Goal: Transaction & Acquisition: Purchase product/service

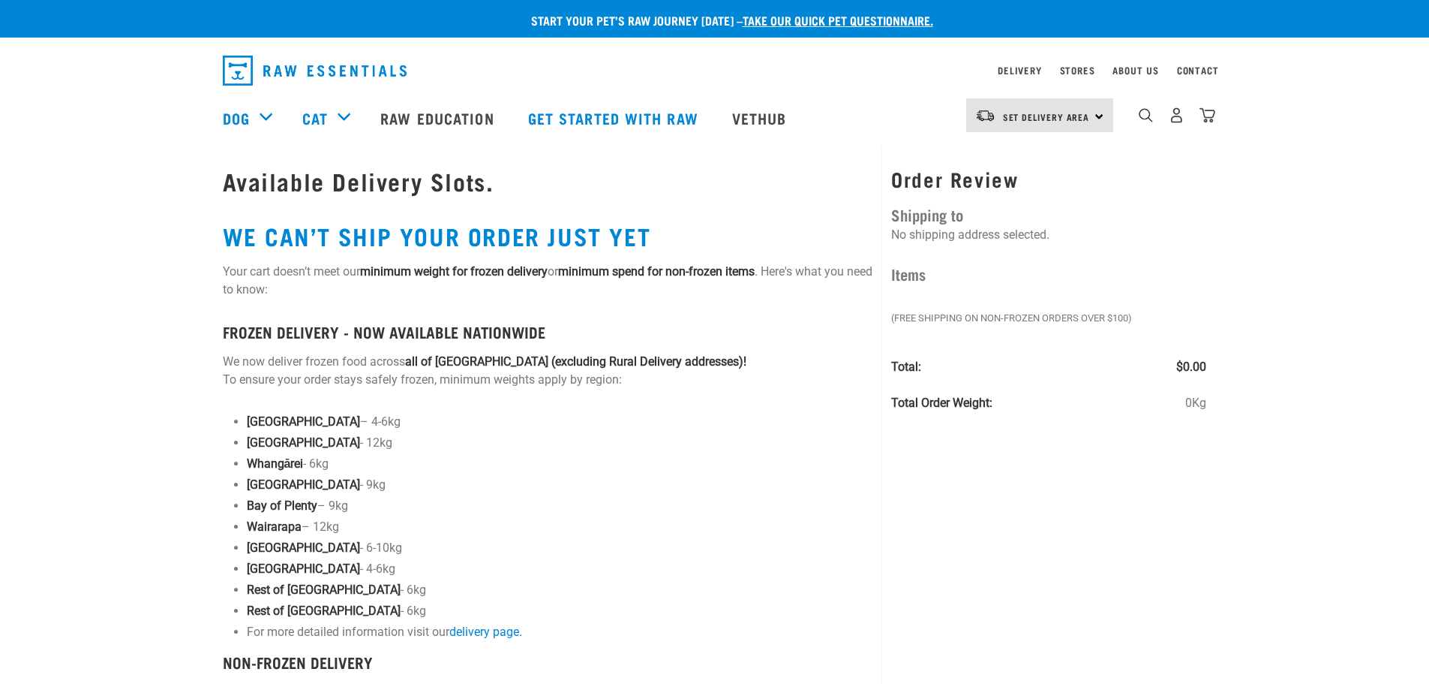
click at [271, 65] on img "dropdown navigation" at bounding box center [315, 71] width 184 height 30
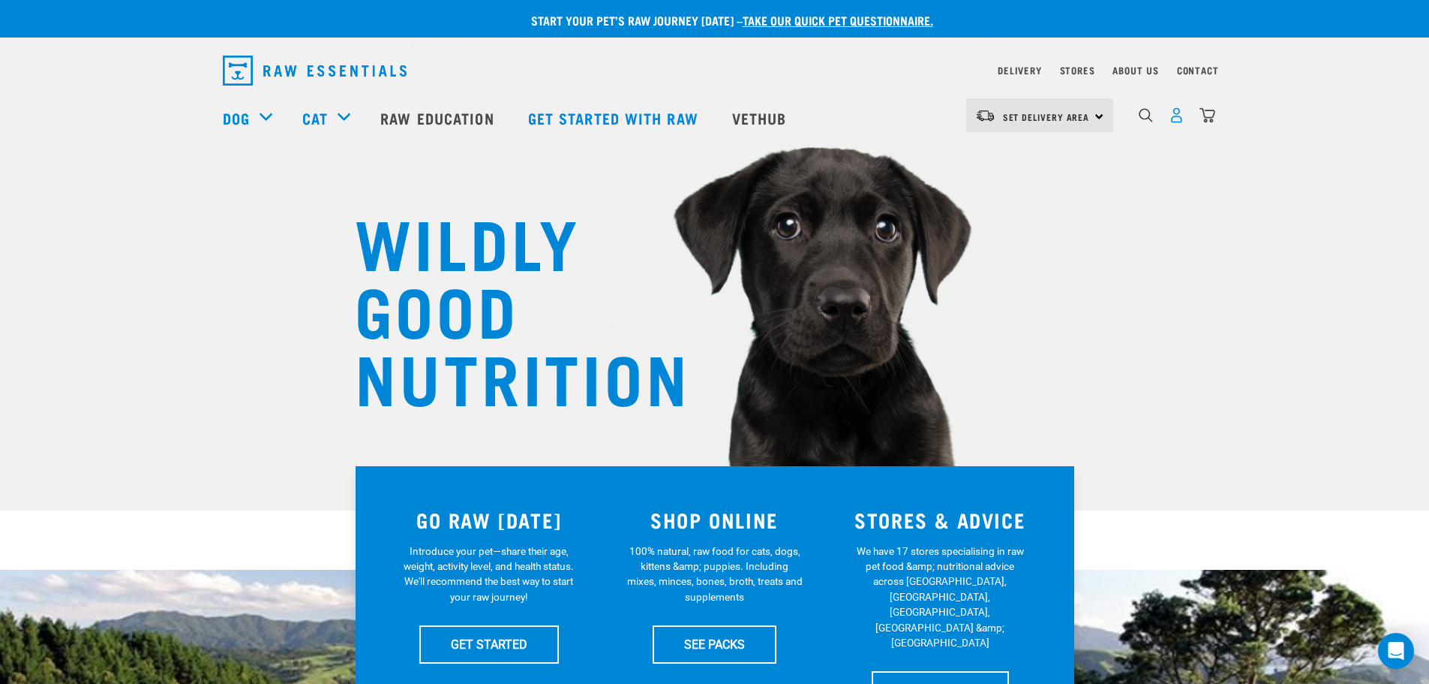
click at [1181, 116] on img "dropdown navigation" at bounding box center [1177, 115] width 16 height 16
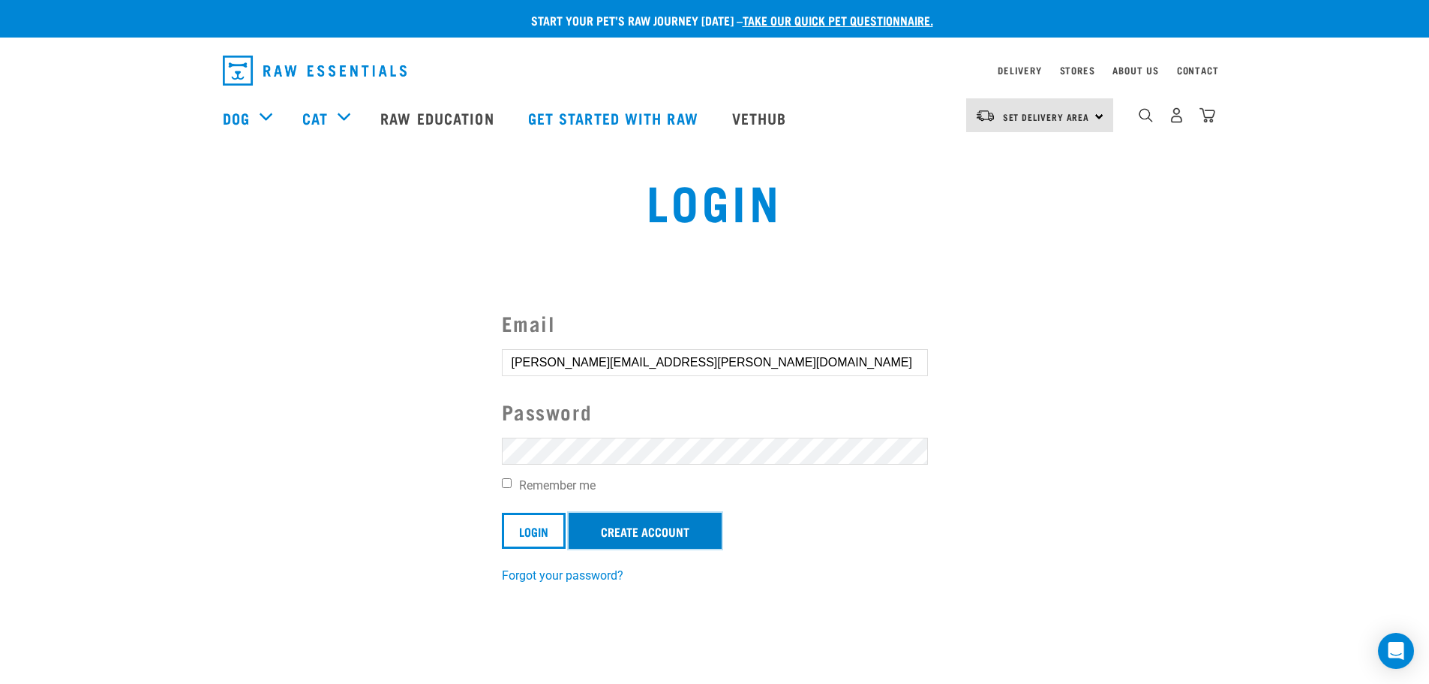
click at [631, 522] on link "Create Account" at bounding box center [645, 530] width 153 height 36
click at [550, 536] on input "Login" at bounding box center [534, 530] width 64 height 36
click at [551, 527] on input "Login" at bounding box center [534, 530] width 64 height 36
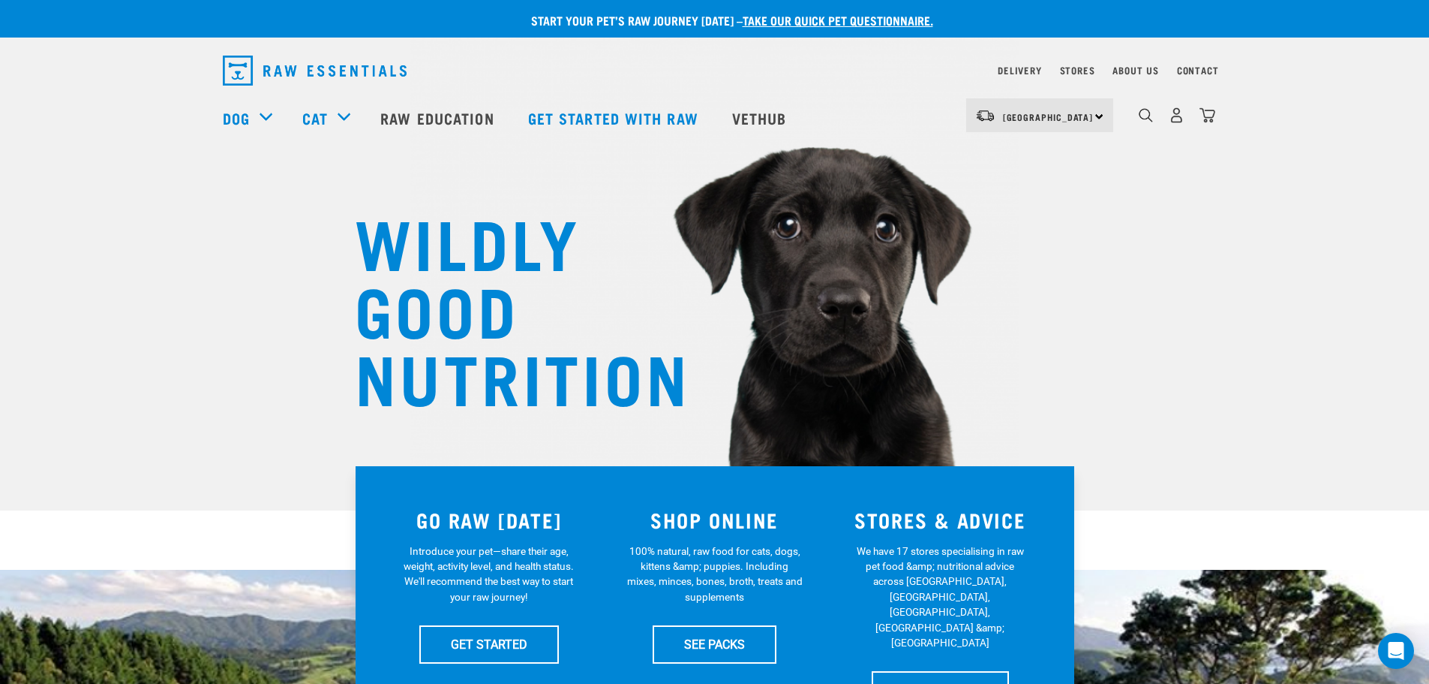
click at [1080, 114] on div "North Island North Island South Island" at bounding box center [1039, 115] width 147 height 34
click at [1044, 153] on link "[GEOGRAPHIC_DATA]" at bounding box center [1038, 157] width 144 height 33
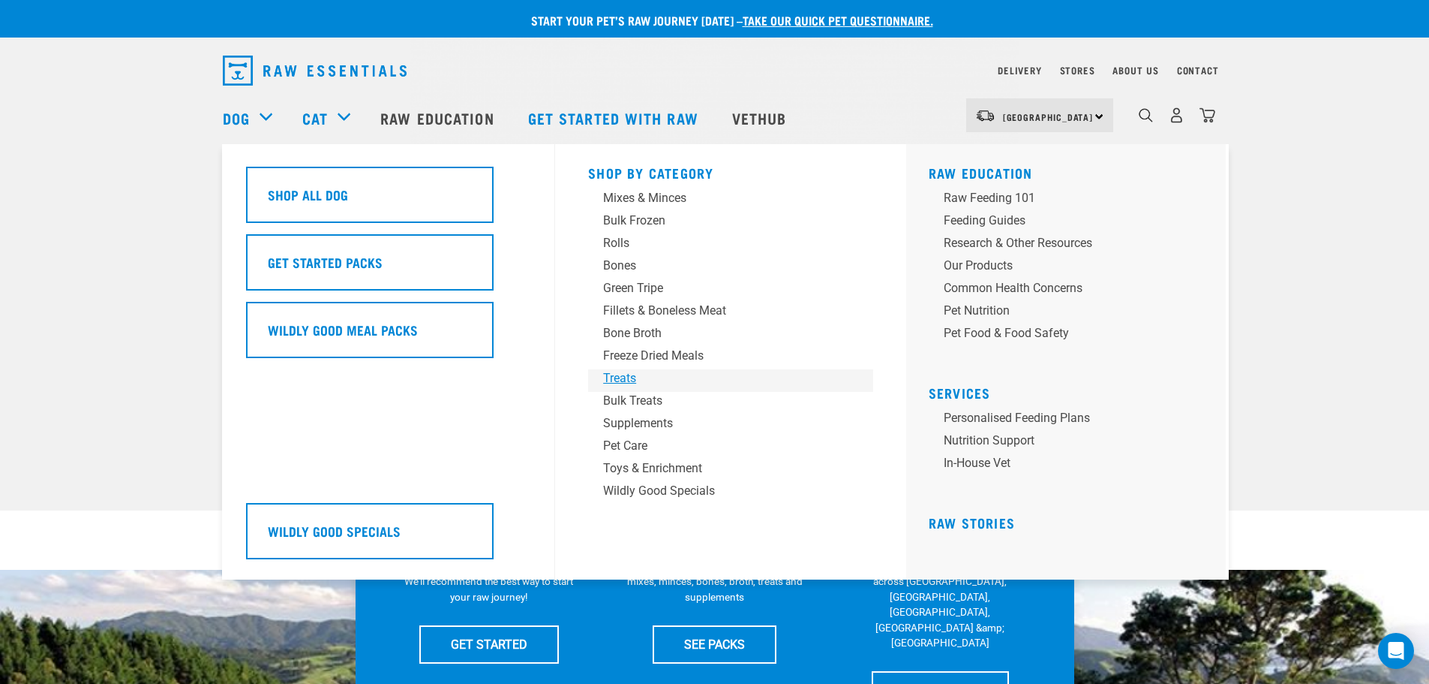
click at [623, 377] on div "Treats" at bounding box center [720, 378] width 234 height 18
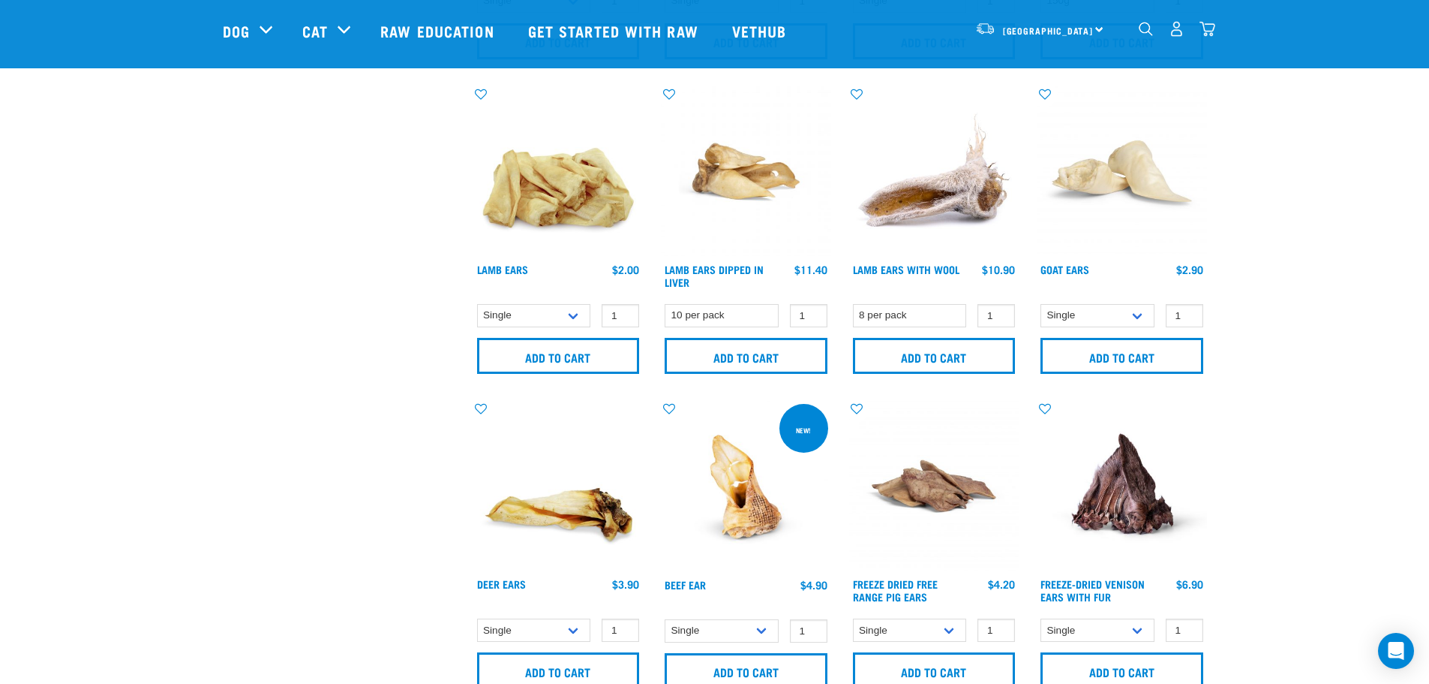
scroll to position [975, 0]
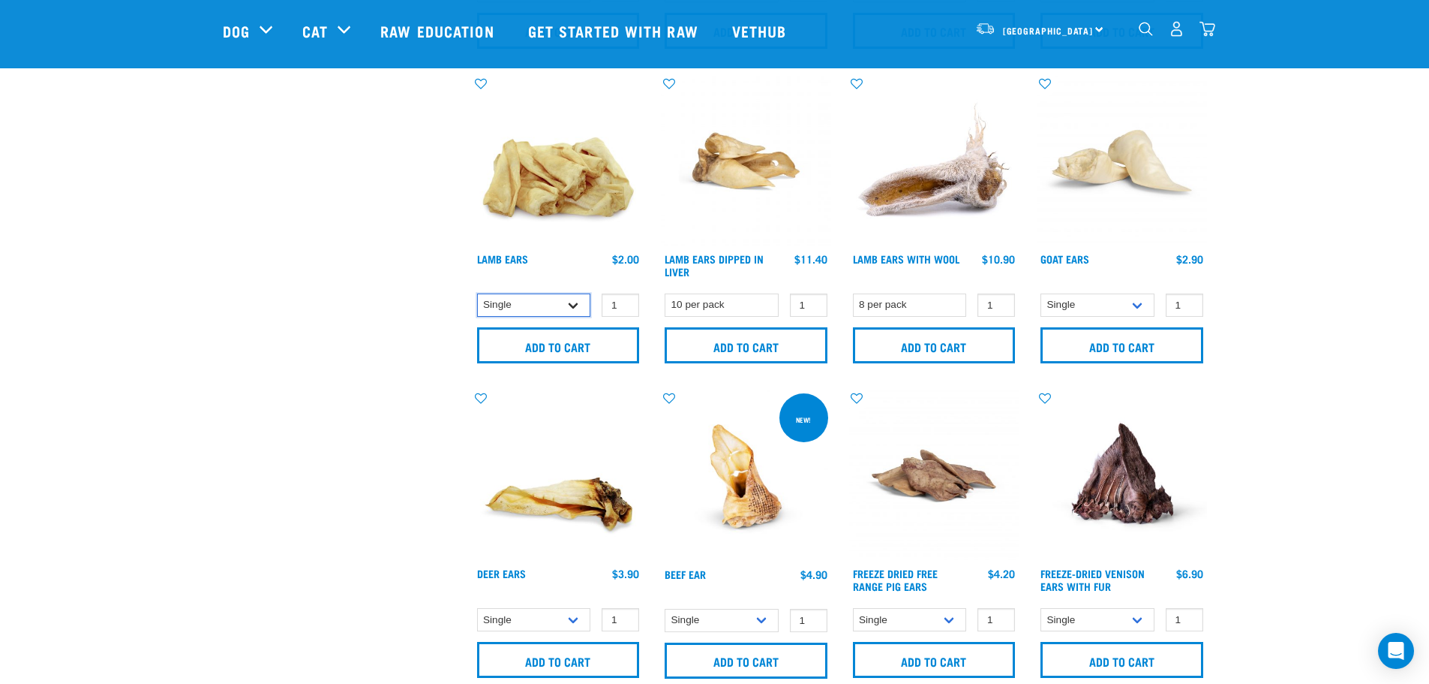
click at [574, 305] on select "Single 10 per pack" at bounding box center [534, 304] width 114 height 23
click at [477, 293] on select "Single 10 per pack" at bounding box center [534, 304] width 114 height 23
click at [581, 300] on select "Single 10 per pack" at bounding box center [534, 304] width 114 height 23
click at [477, 293] on select "Single 10 per pack" at bounding box center [534, 304] width 114 height 23
click at [574, 305] on select "Single 10 per pack" at bounding box center [534, 304] width 114 height 23
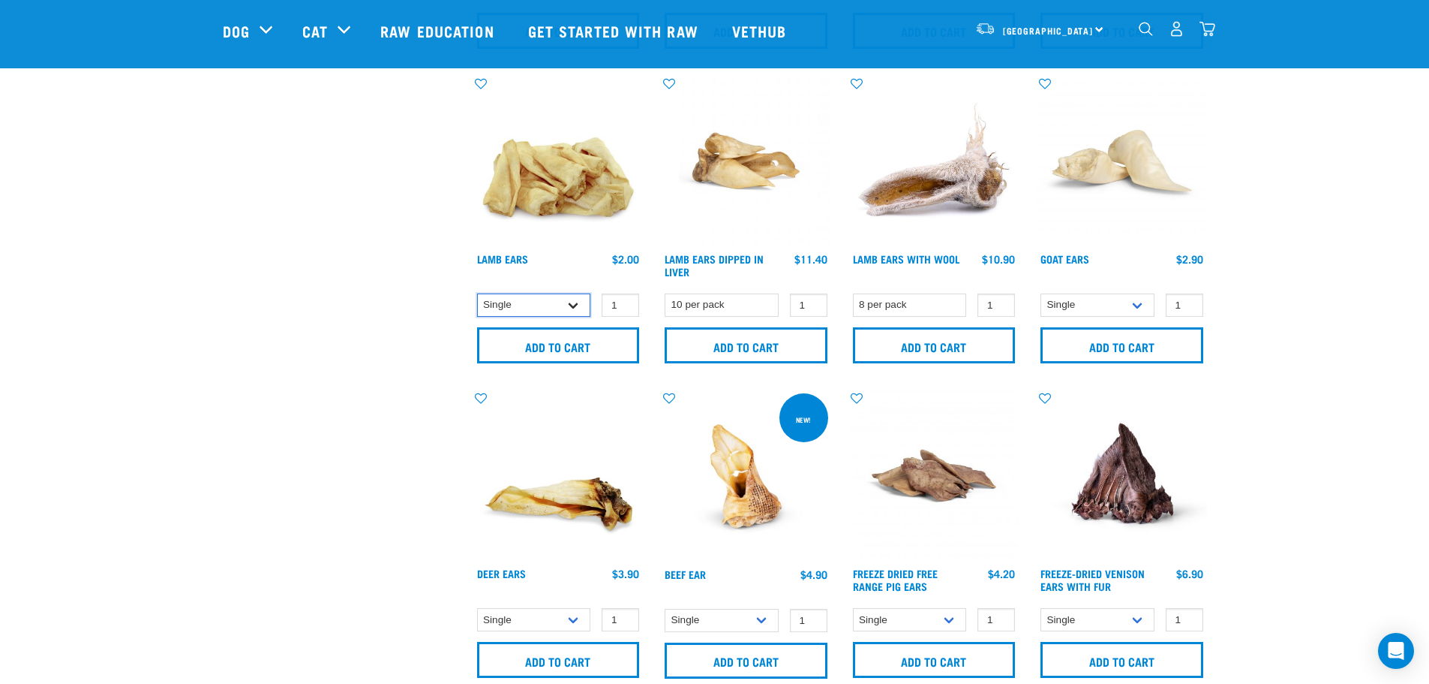
select select "800"
click at [477, 293] on select "Single 10 per pack" at bounding box center [534, 304] width 114 height 23
click at [586, 344] on input "Add to cart" at bounding box center [558, 345] width 163 height 36
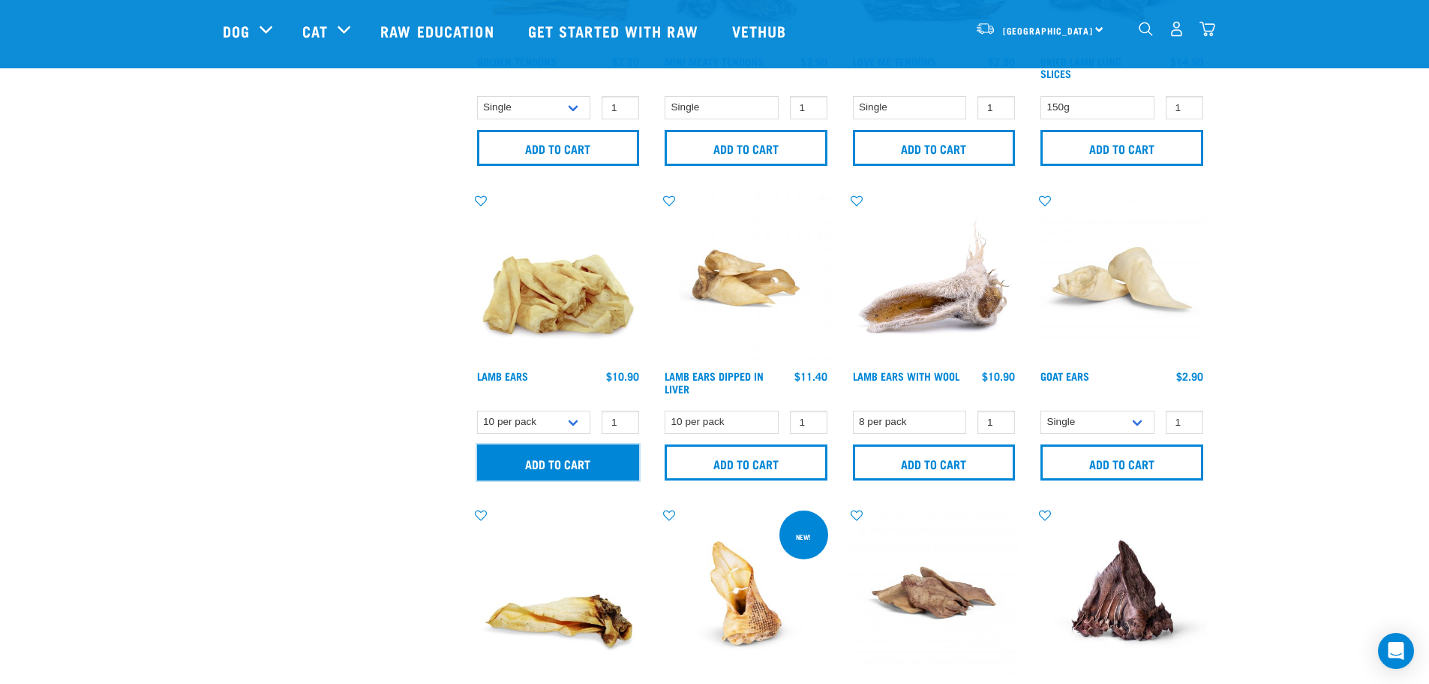
scroll to position [825, 0]
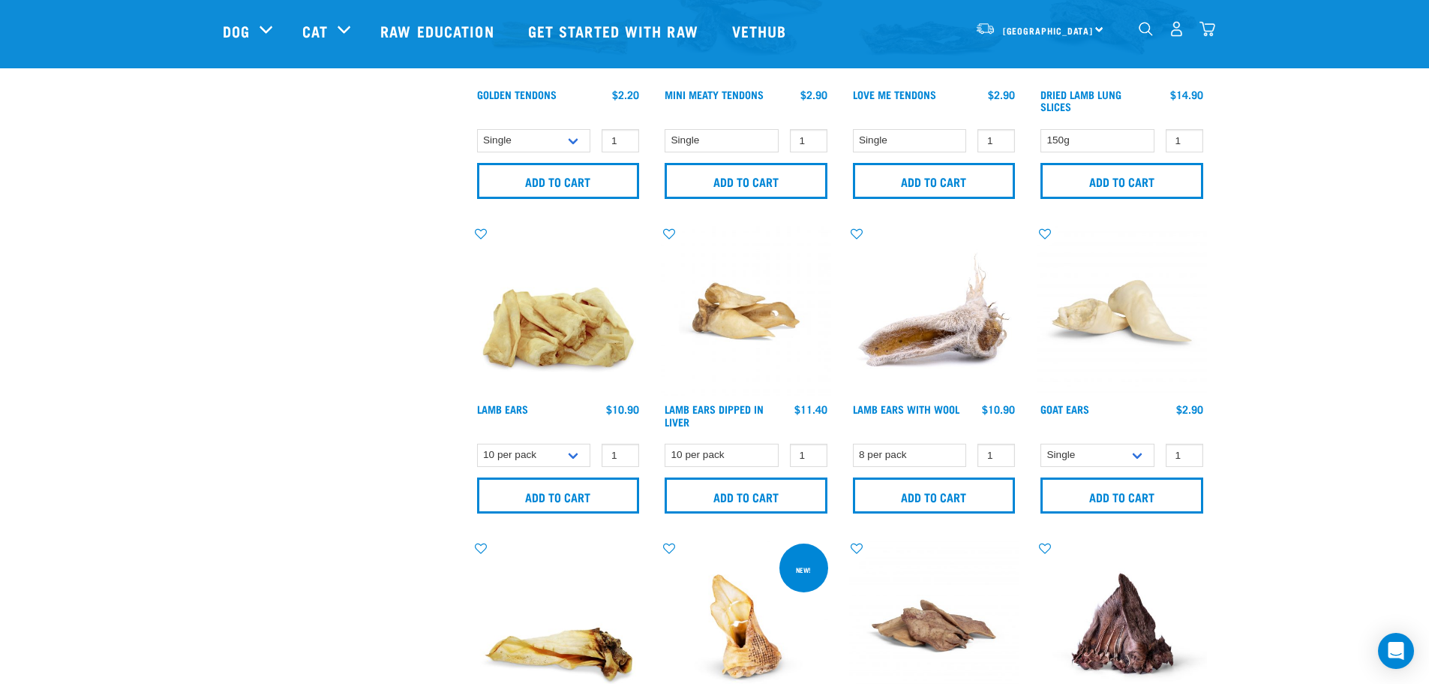
click at [557, 326] on img at bounding box center [558, 311] width 170 height 170
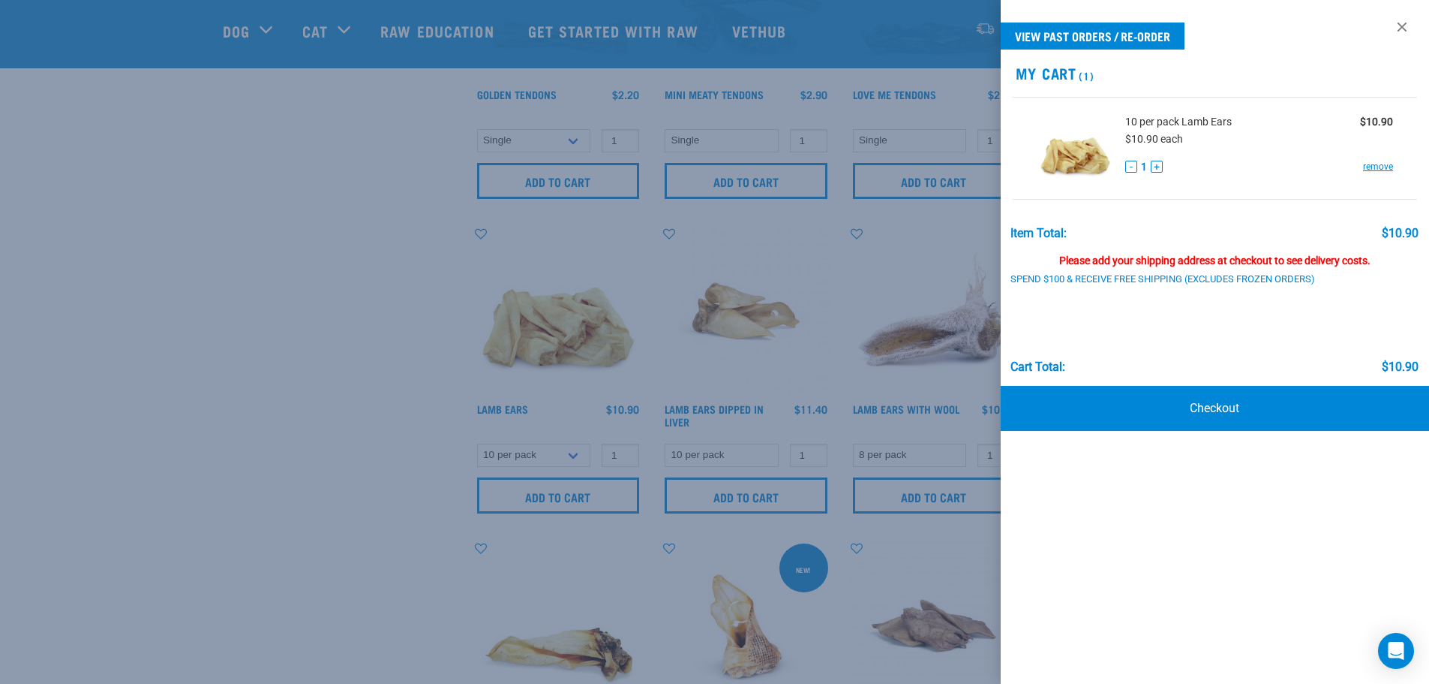
click at [395, 261] on div at bounding box center [714, 342] width 1429 height 684
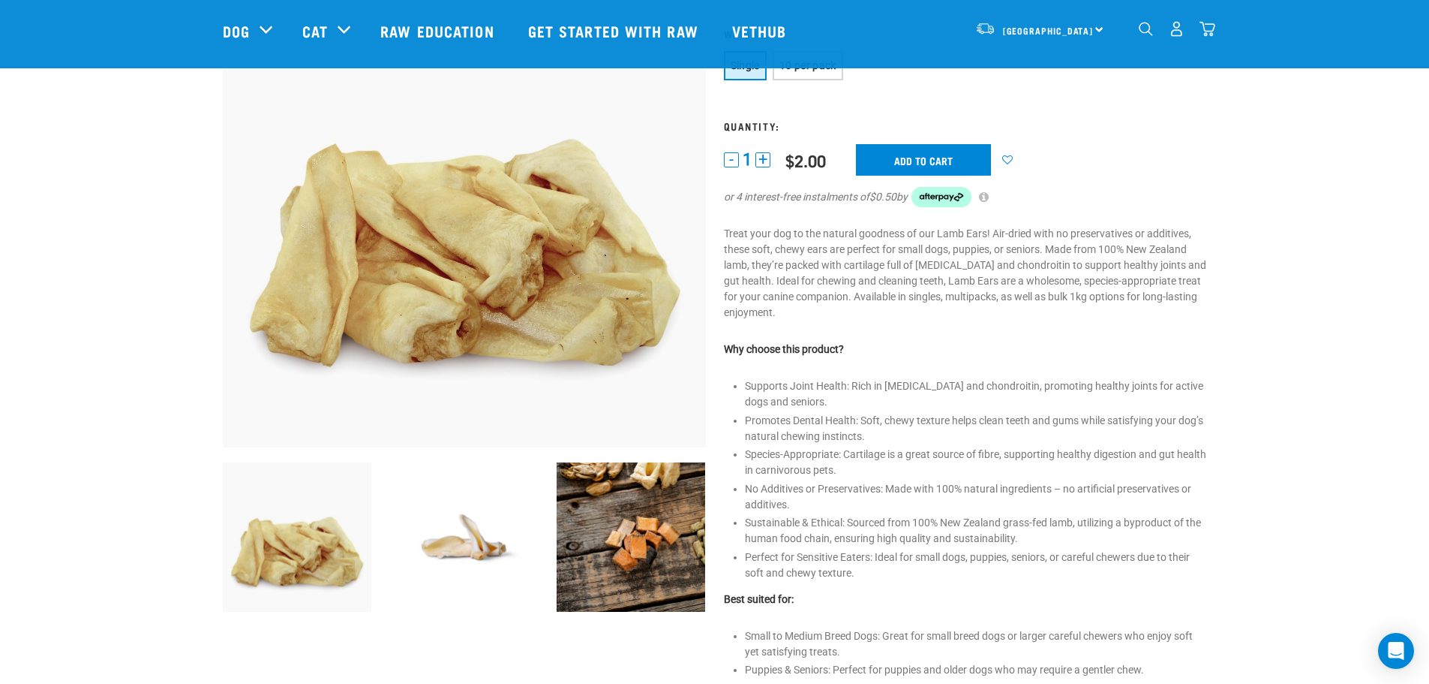
scroll to position [150, 0]
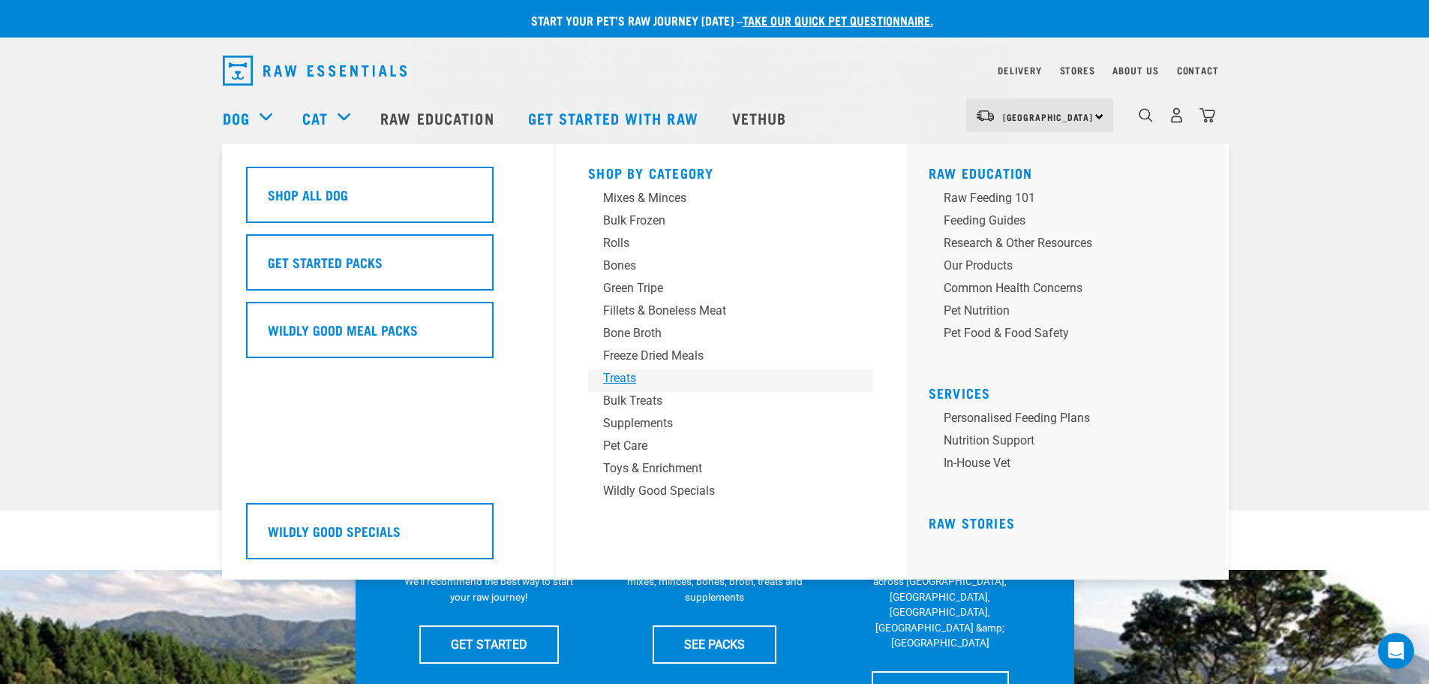
click at [620, 376] on div "Treats" at bounding box center [720, 378] width 234 height 18
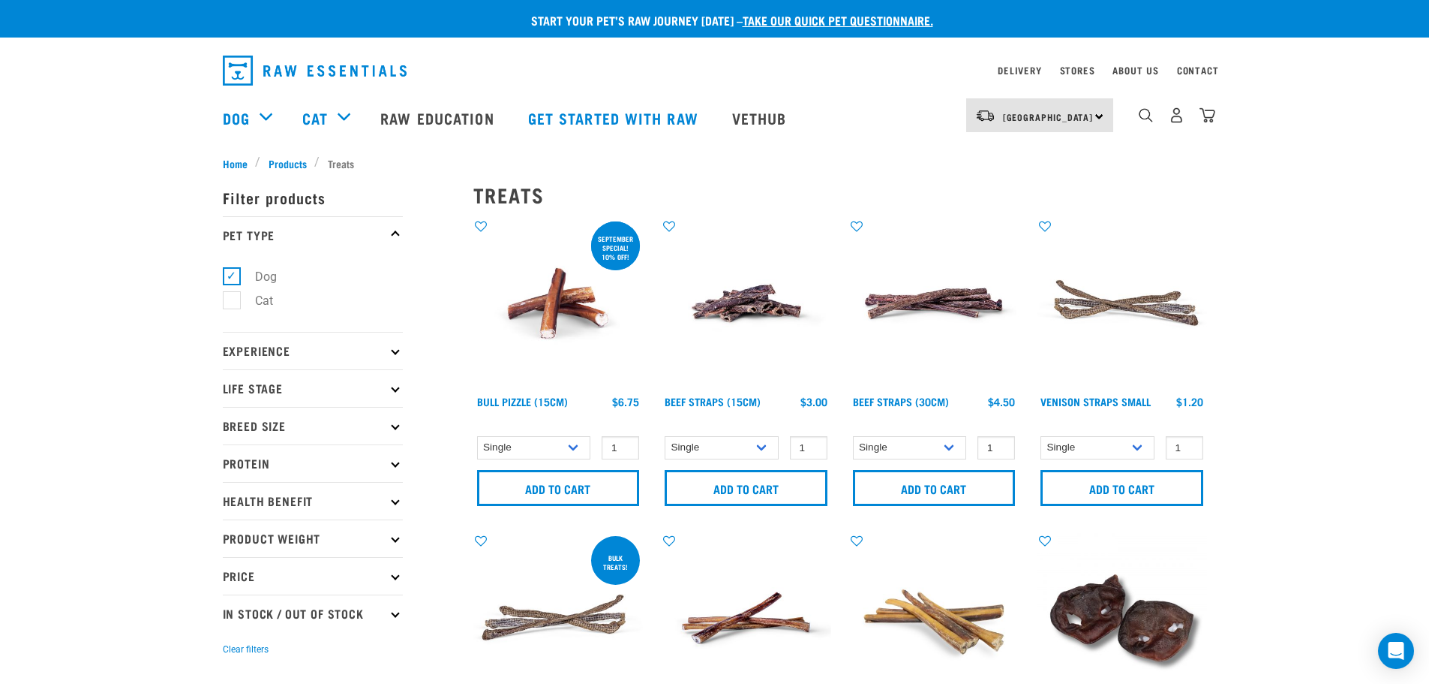
click at [324, 414] on p "Breed Size" at bounding box center [313, 426] width 180 height 38
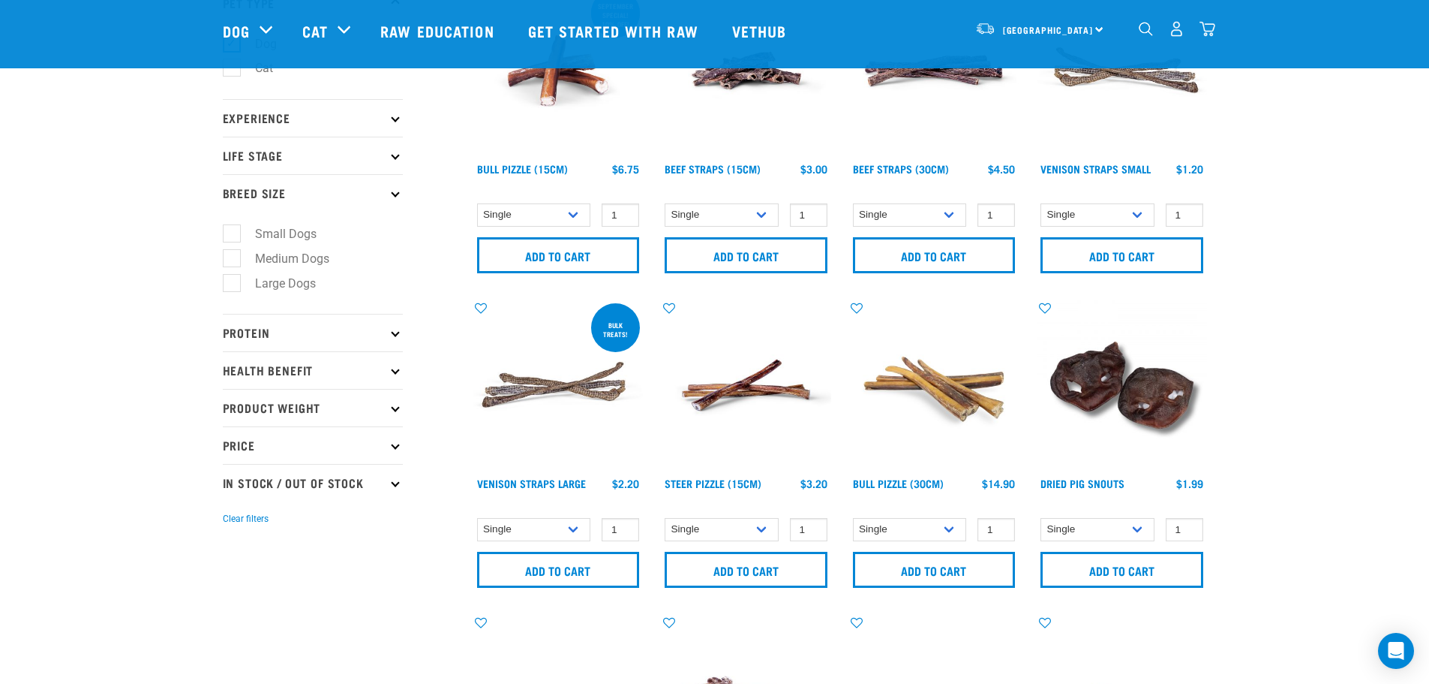
scroll to position [150, 0]
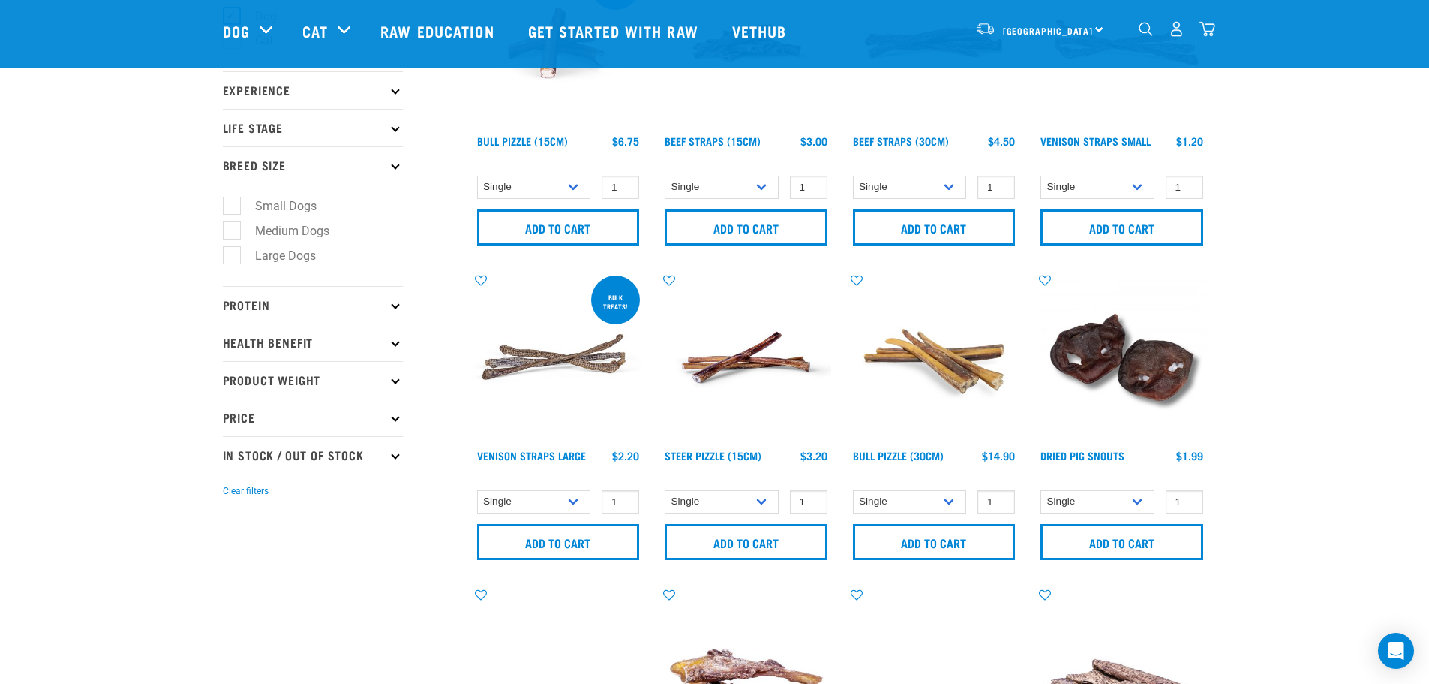
click at [233, 257] on label "Large Dogs" at bounding box center [276, 255] width 91 height 19
click at [233, 257] on input "Large Dogs" at bounding box center [228, 253] width 10 height 10
checkbox input "true"
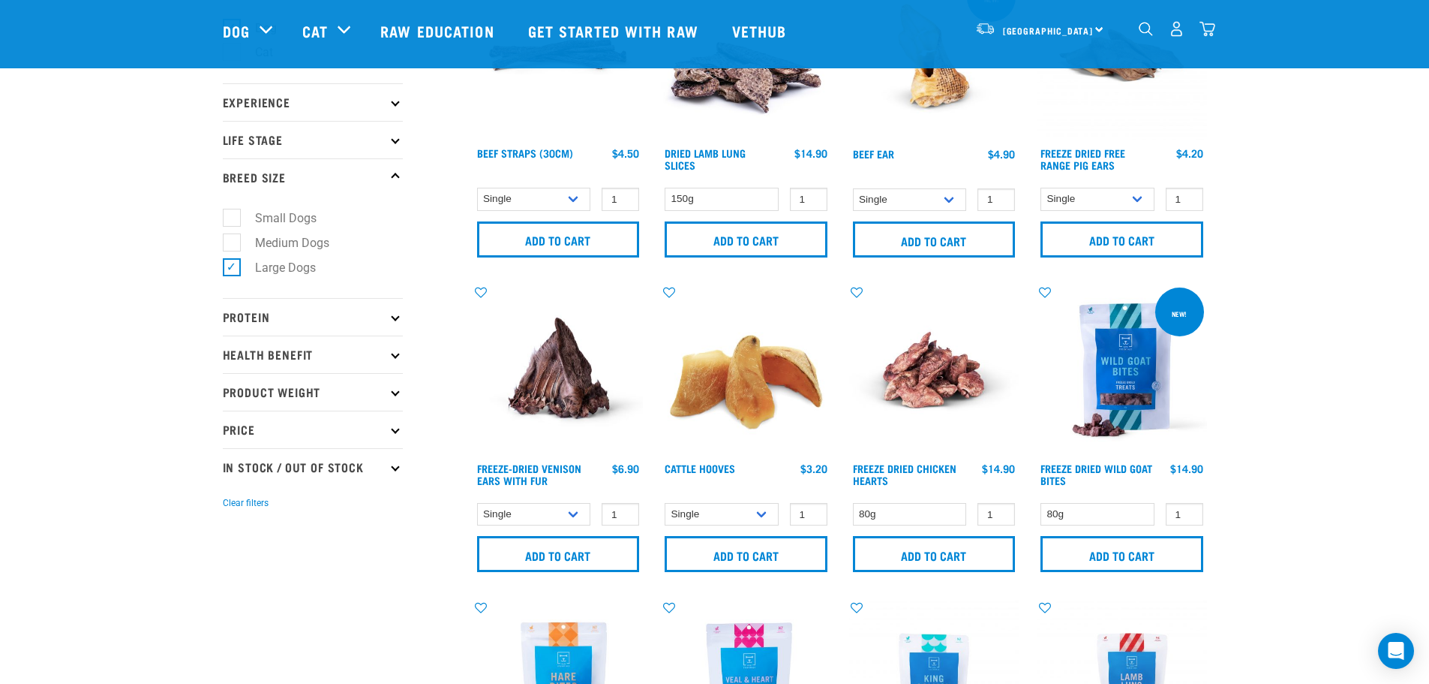
scroll to position [150, 0]
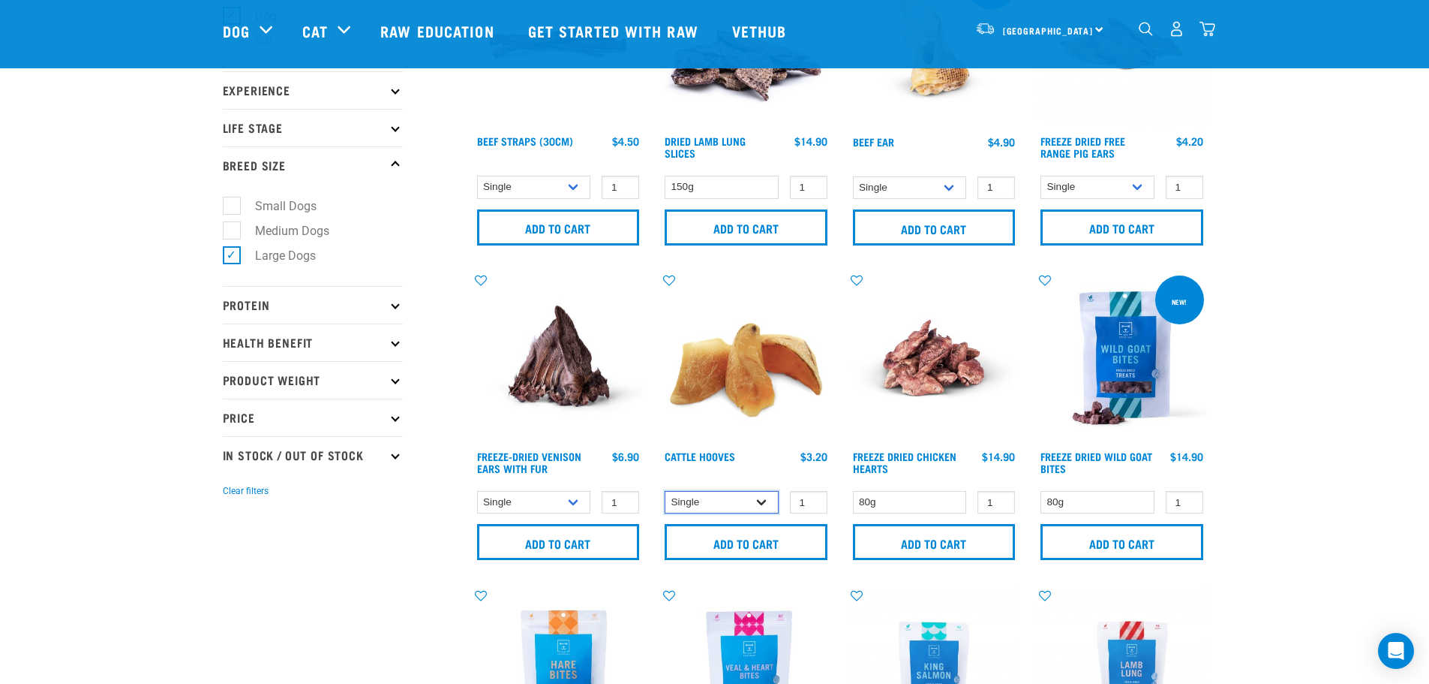
click at [737, 500] on select "Single 10 per pack Bulk (30 pack)" at bounding box center [722, 502] width 114 height 23
click at [800, 500] on input "1" at bounding box center [809, 502] width 38 height 23
click at [813, 498] on input "2" at bounding box center [809, 502] width 38 height 23
type input "3"
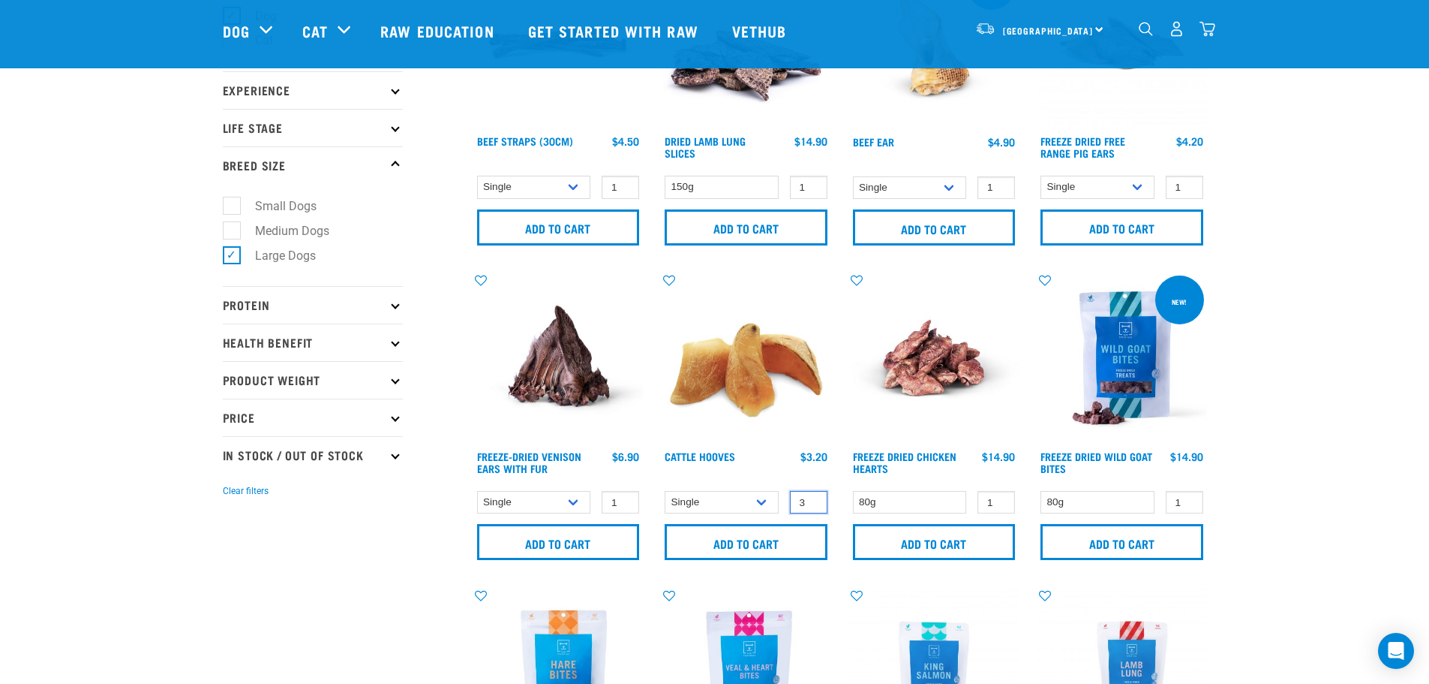
click at [813, 498] on input "3" at bounding box center [809, 502] width 38 height 23
click at [747, 529] on input "Add to cart" at bounding box center [746, 542] width 163 height 36
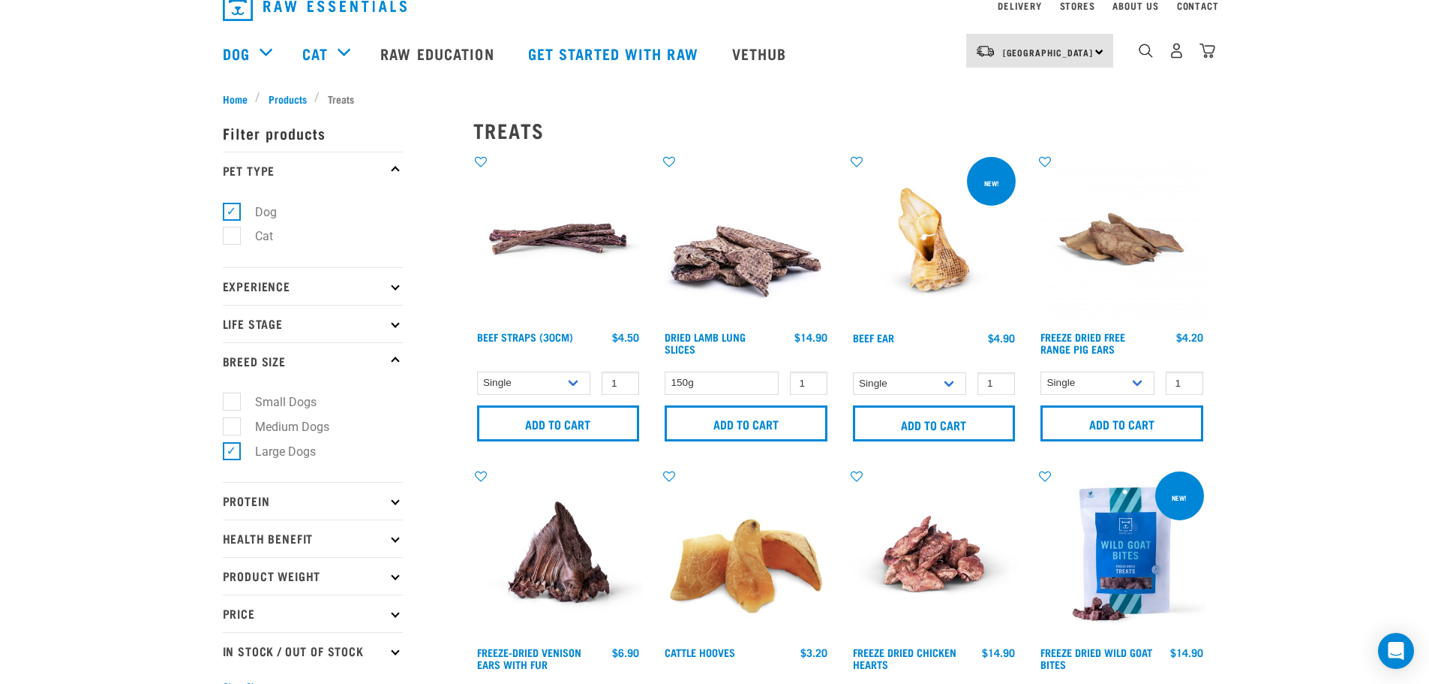
scroll to position [0, 0]
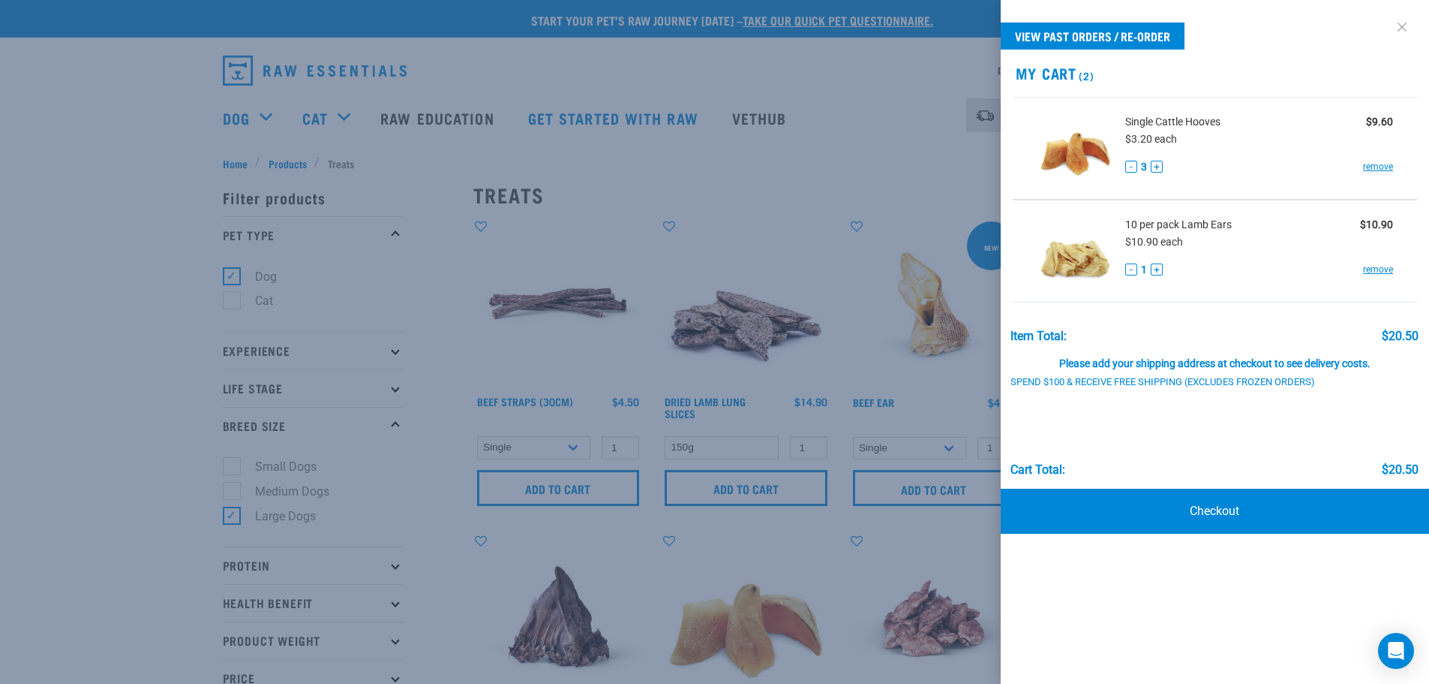
click at [1407, 26] on link at bounding box center [1402, 27] width 24 height 24
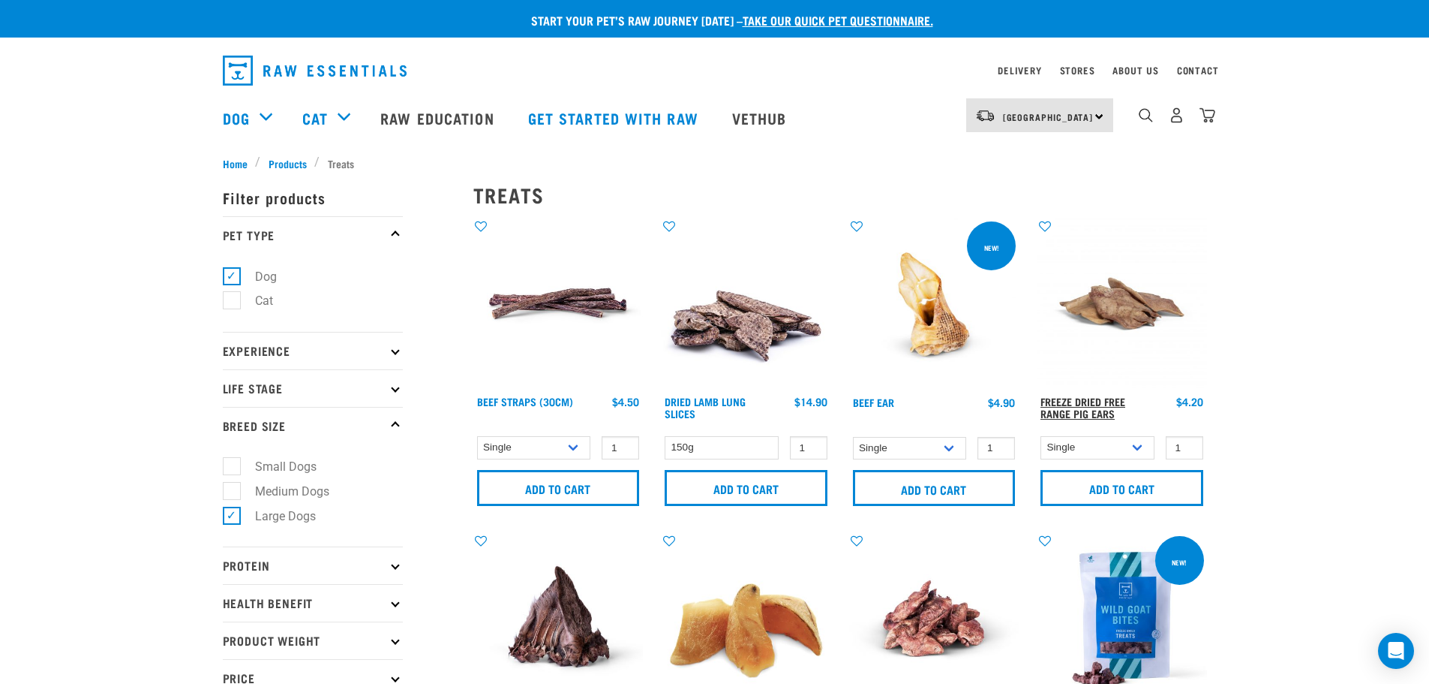
click at [1080, 410] on link "Freeze Dried Free Range Pig Ears" at bounding box center [1083, 406] width 85 height 17
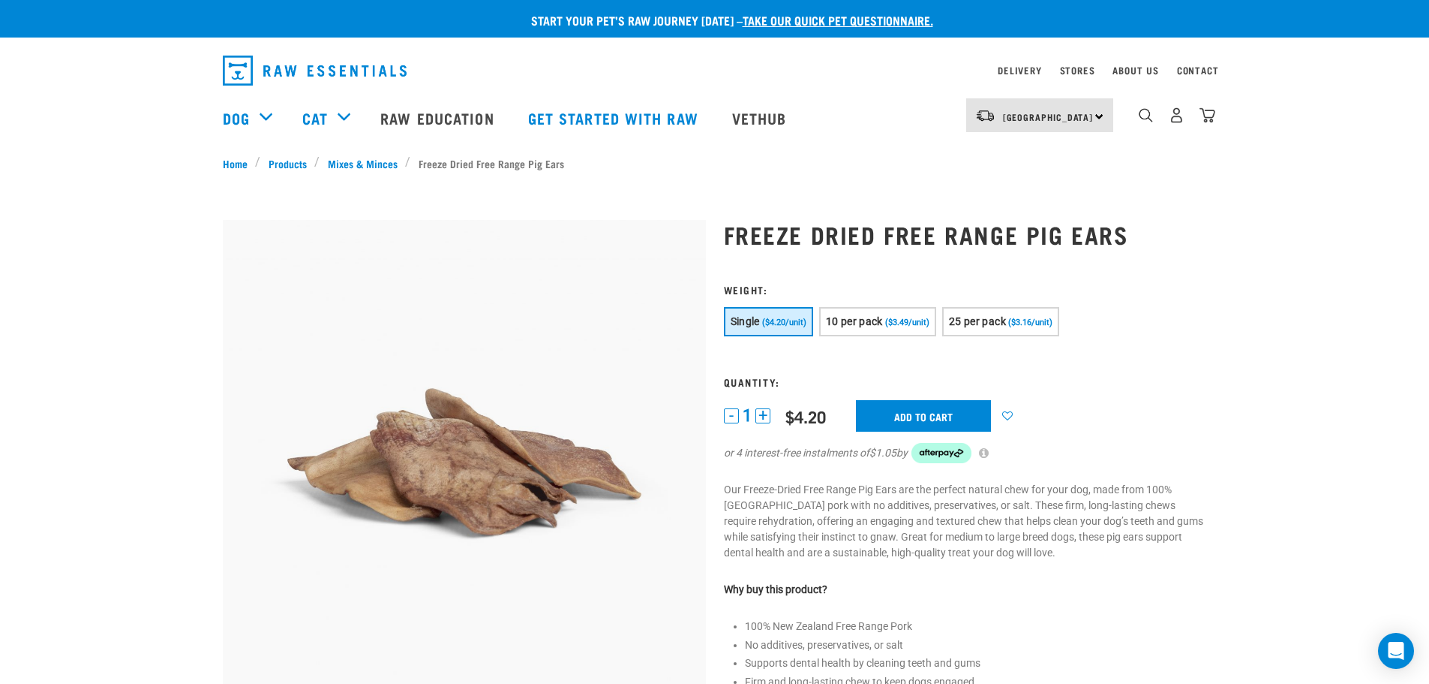
click at [765, 421] on button "+" at bounding box center [763, 415] width 15 height 15
click at [907, 416] on input "Add to cart" at bounding box center [923, 416] width 135 height 32
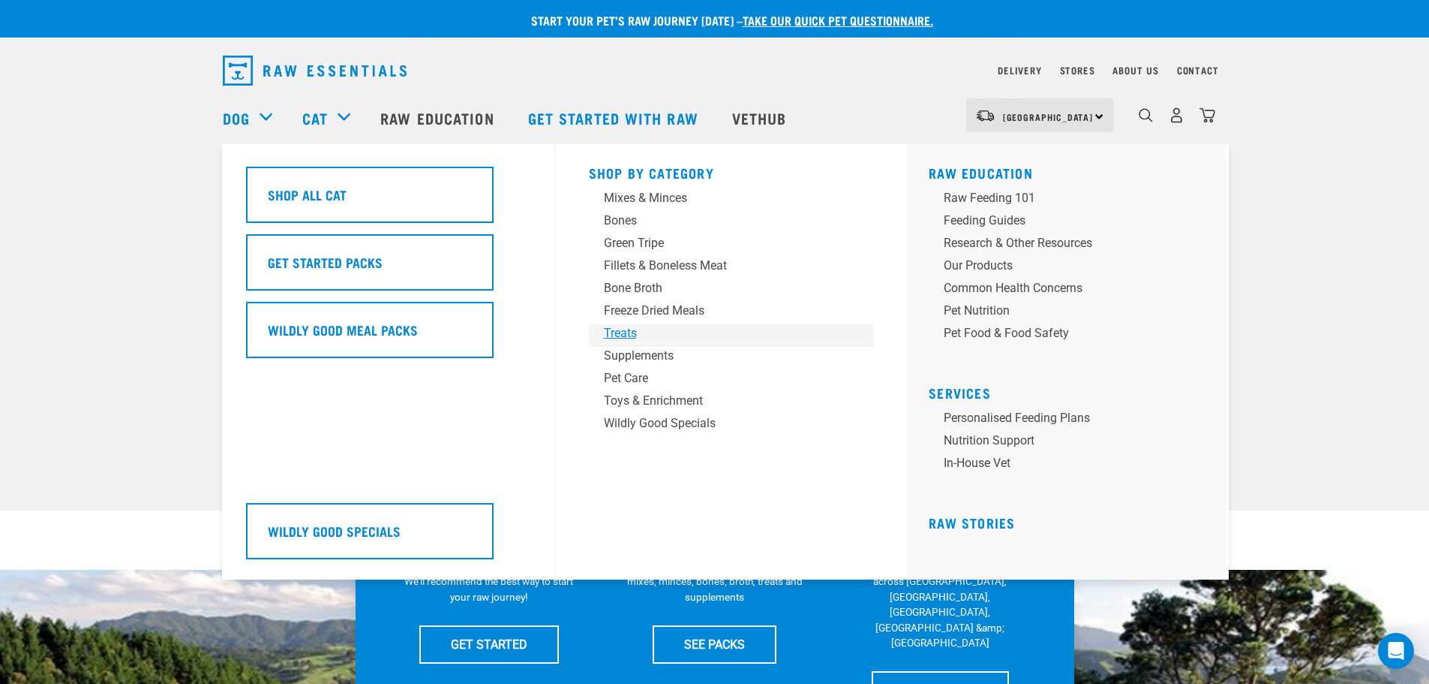
click at [629, 332] on div "Treats" at bounding box center [721, 333] width 234 height 18
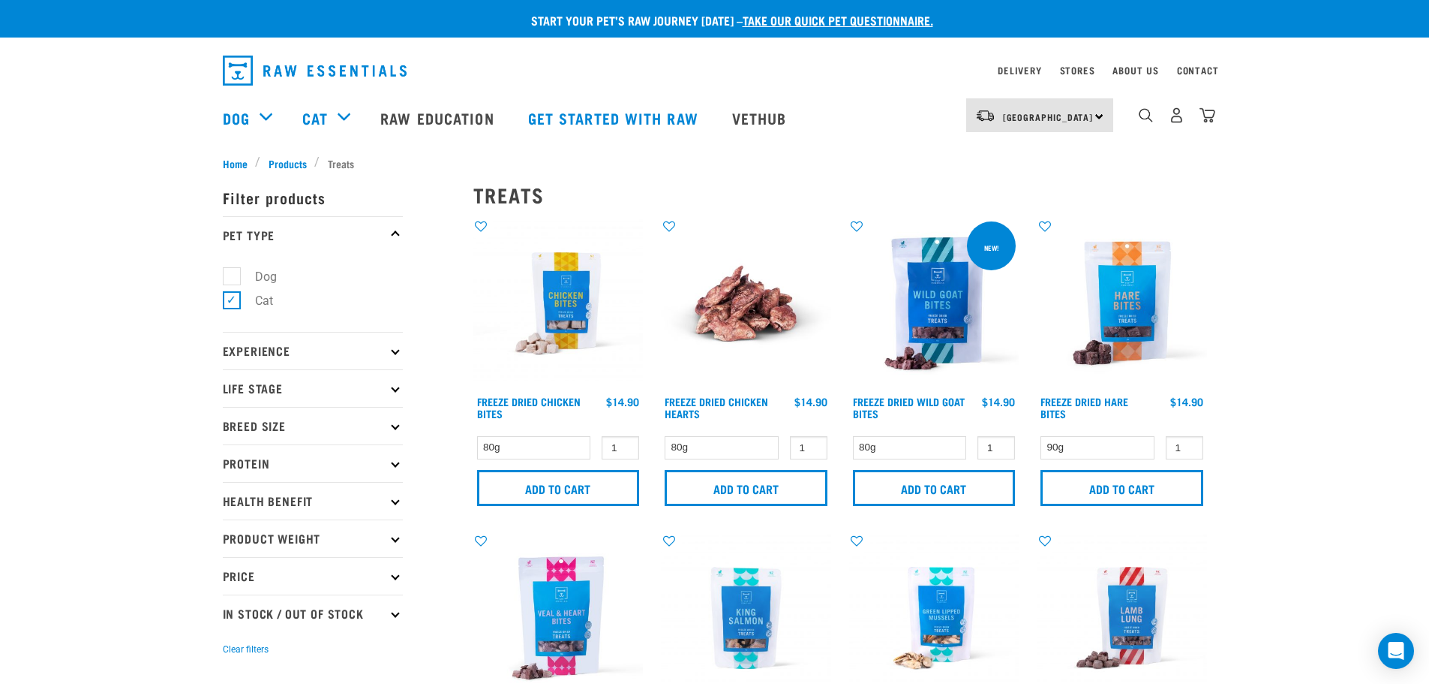
click at [301, 419] on p "Breed Size" at bounding box center [313, 426] width 180 height 38
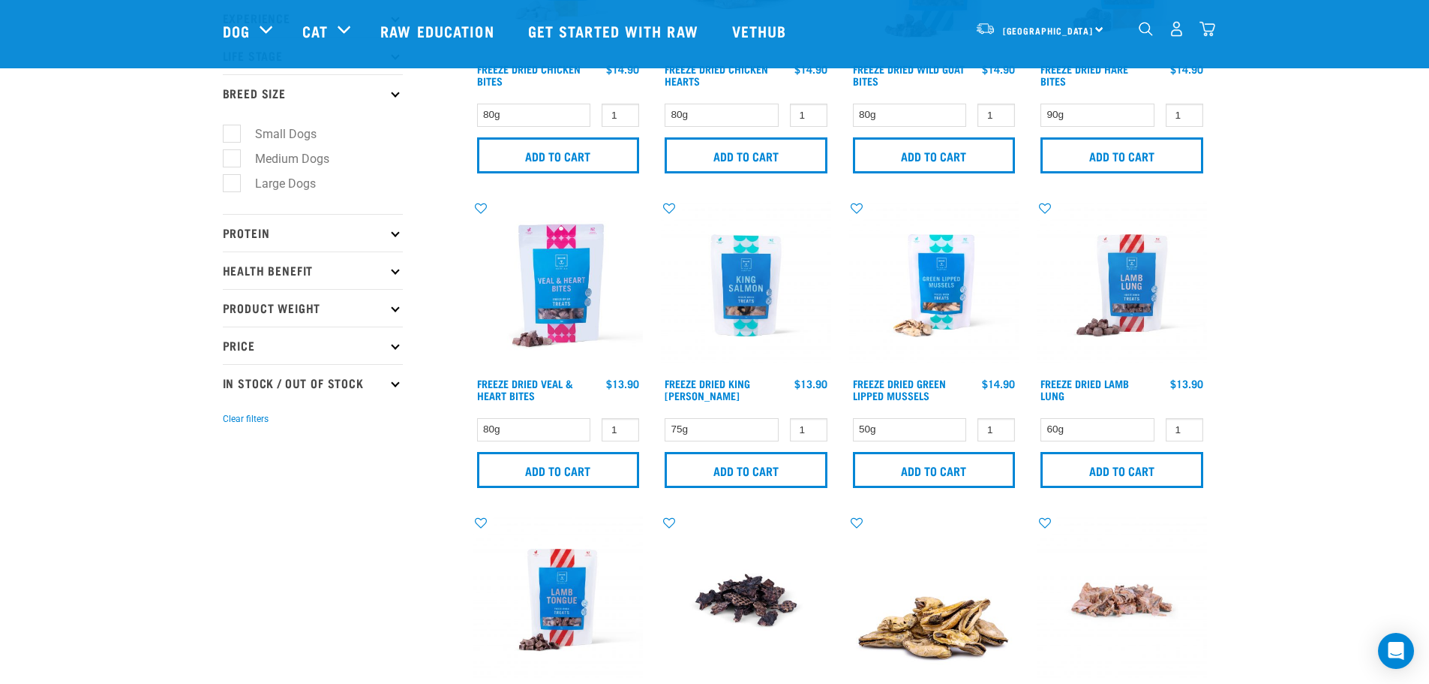
scroll to position [225, 0]
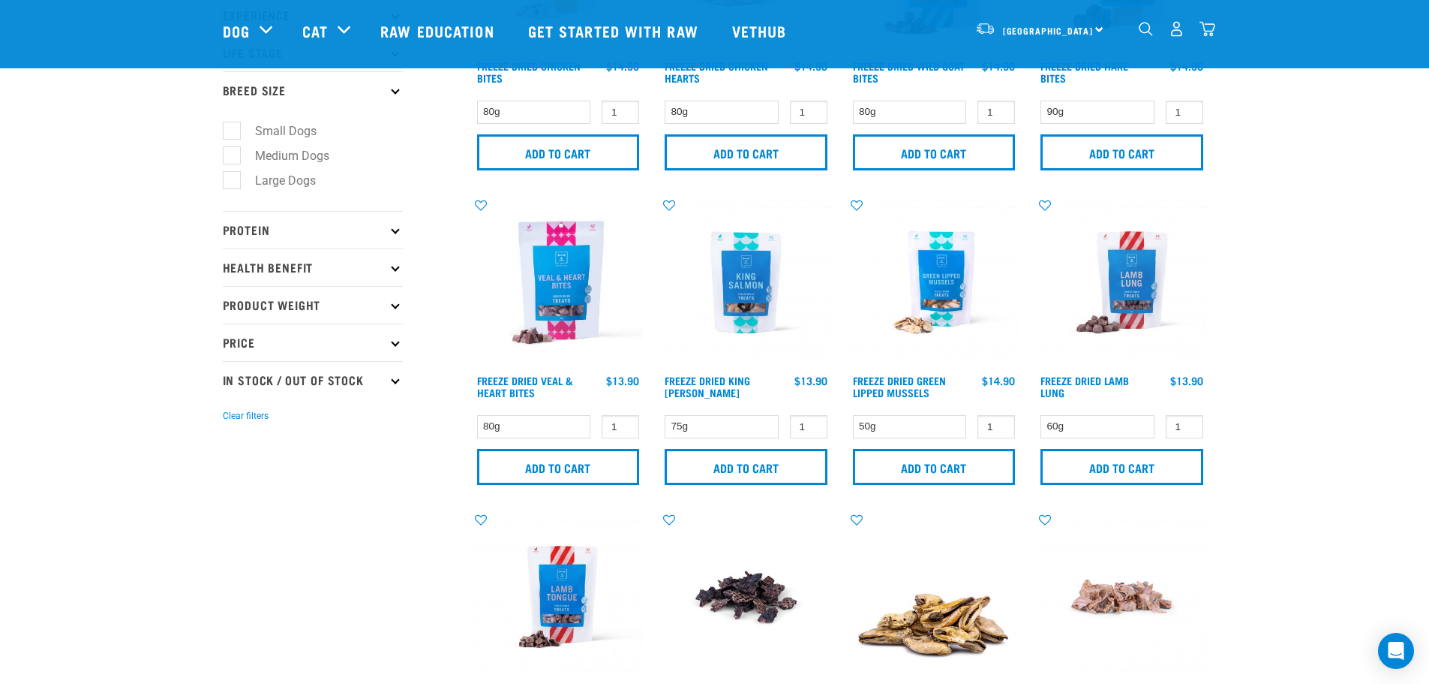
click at [238, 151] on label "Medium Dogs" at bounding box center [283, 155] width 104 height 19
click at [233, 151] on input "Medium Dogs" at bounding box center [228, 153] width 10 height 10
checkbox input "true"
click at [231, 179] on label "Large Dogs" at bounding box center [276, 180] width 91 height 19
click at [230, 179] on input "Large Dogs" at bounding box center [228, 178] width 10 height 10
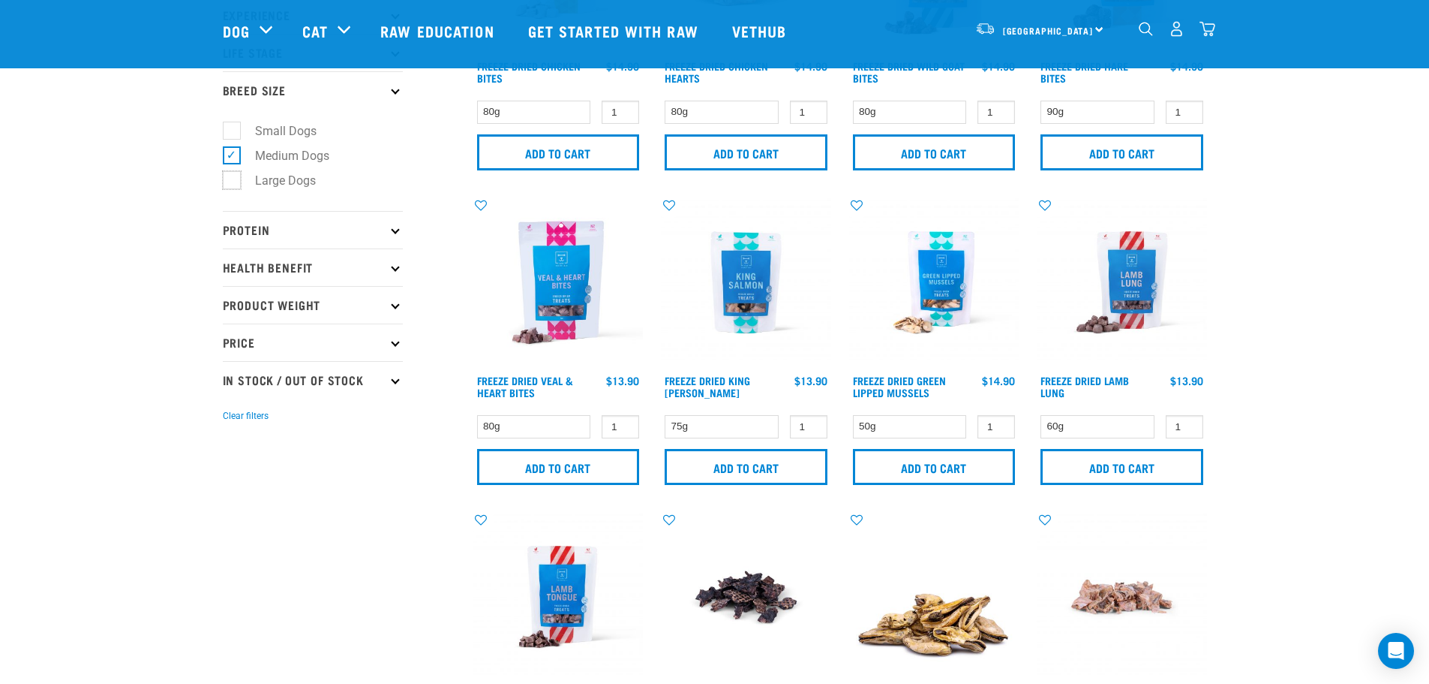
checkbox input "true"
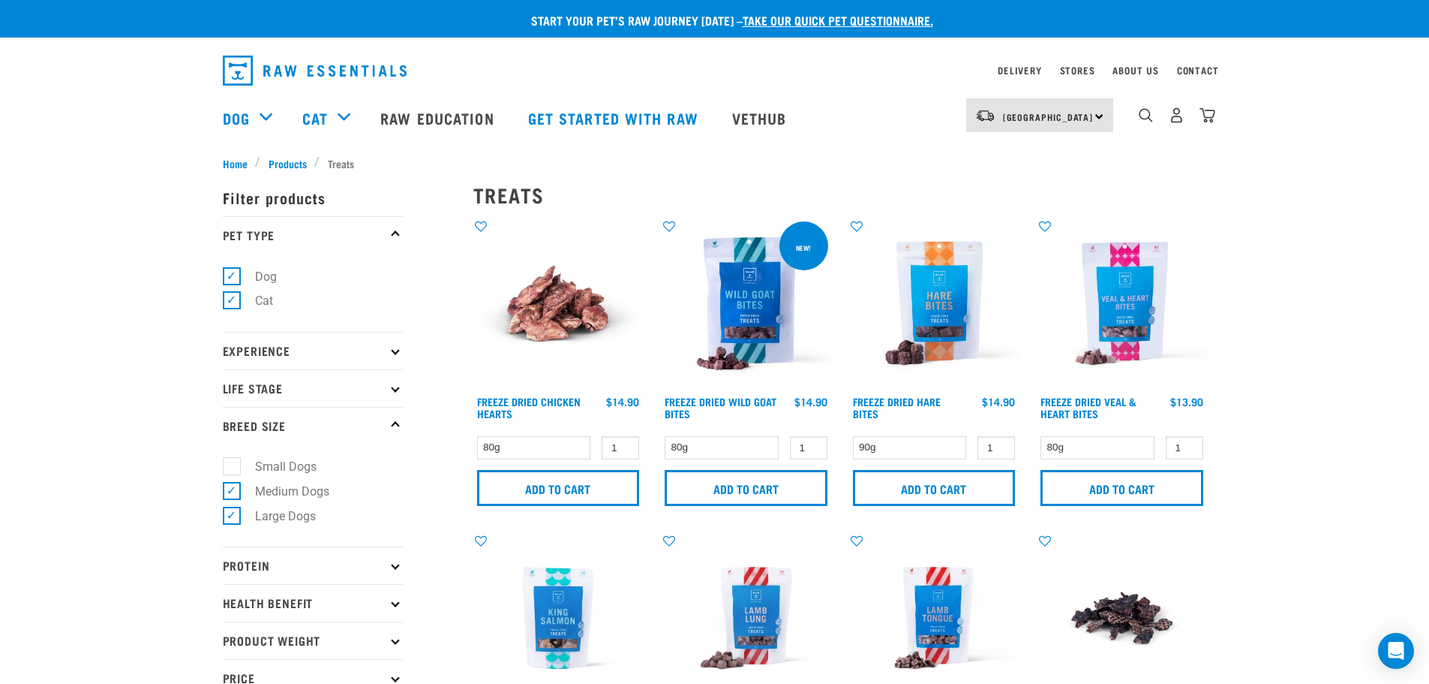
click at [233, 300] on label "Cat" at bounding box center [255, 300] width 48 height 19
click at [233, 300] on input "Cat" at bounding box center [228, 298] width 10 height 10
checkbox input "false"
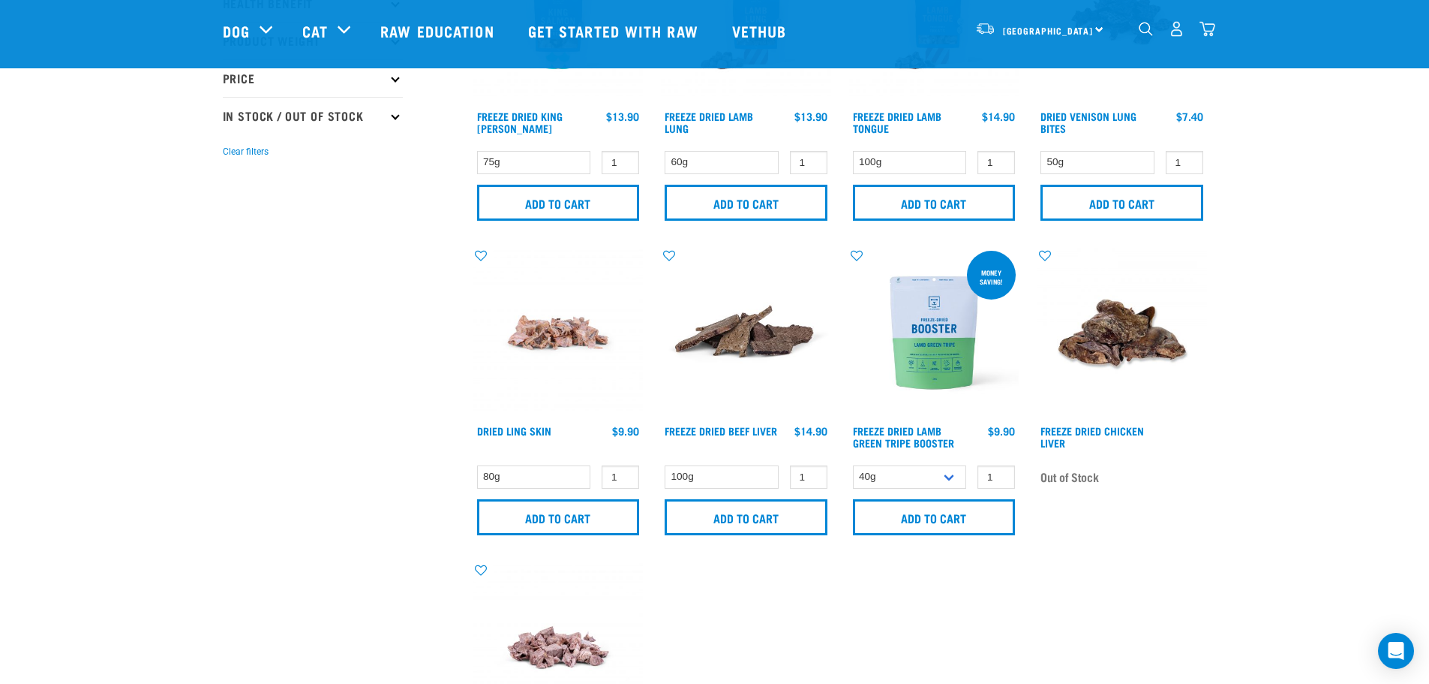
scroll to position [525, 0]
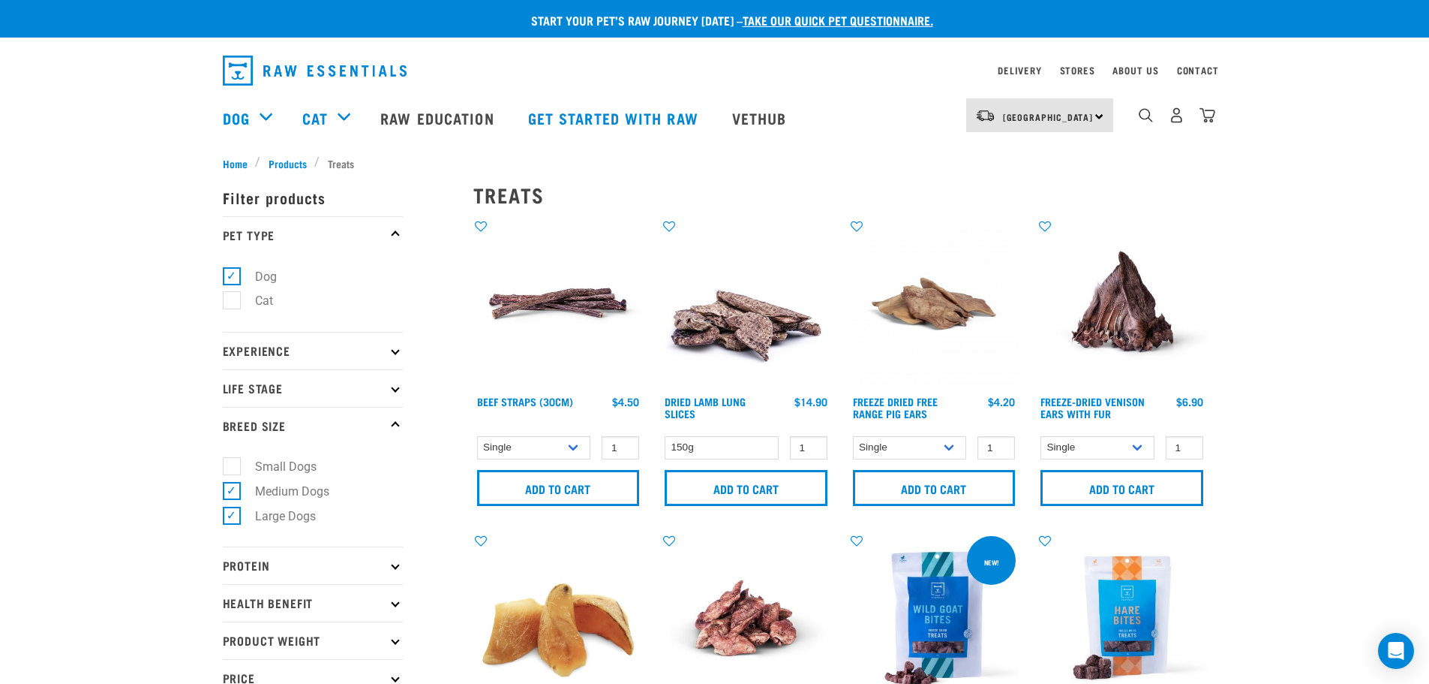
click at [742, 579] on img at bounding box center [746, 618] width 170 height 170
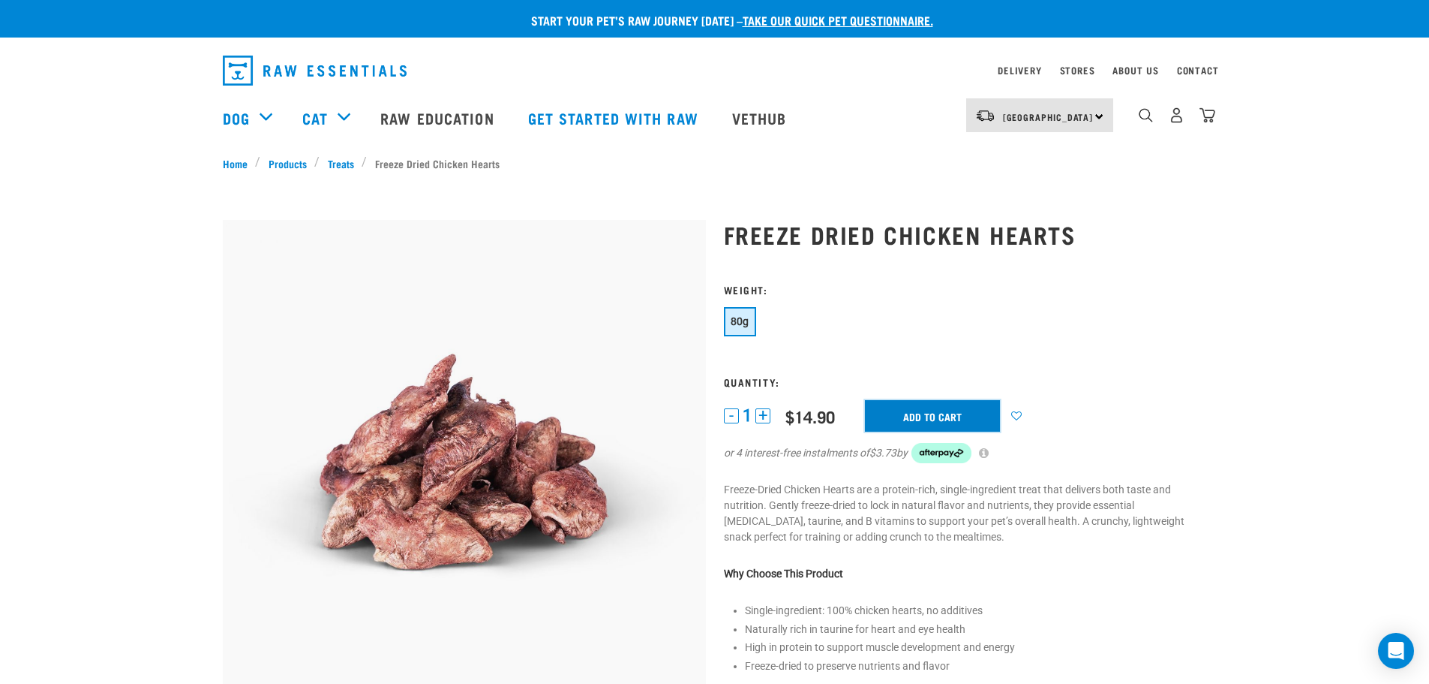
click at [931, 415] on input "Add to cart" at bounding box center [932, 416] width 135 height 32
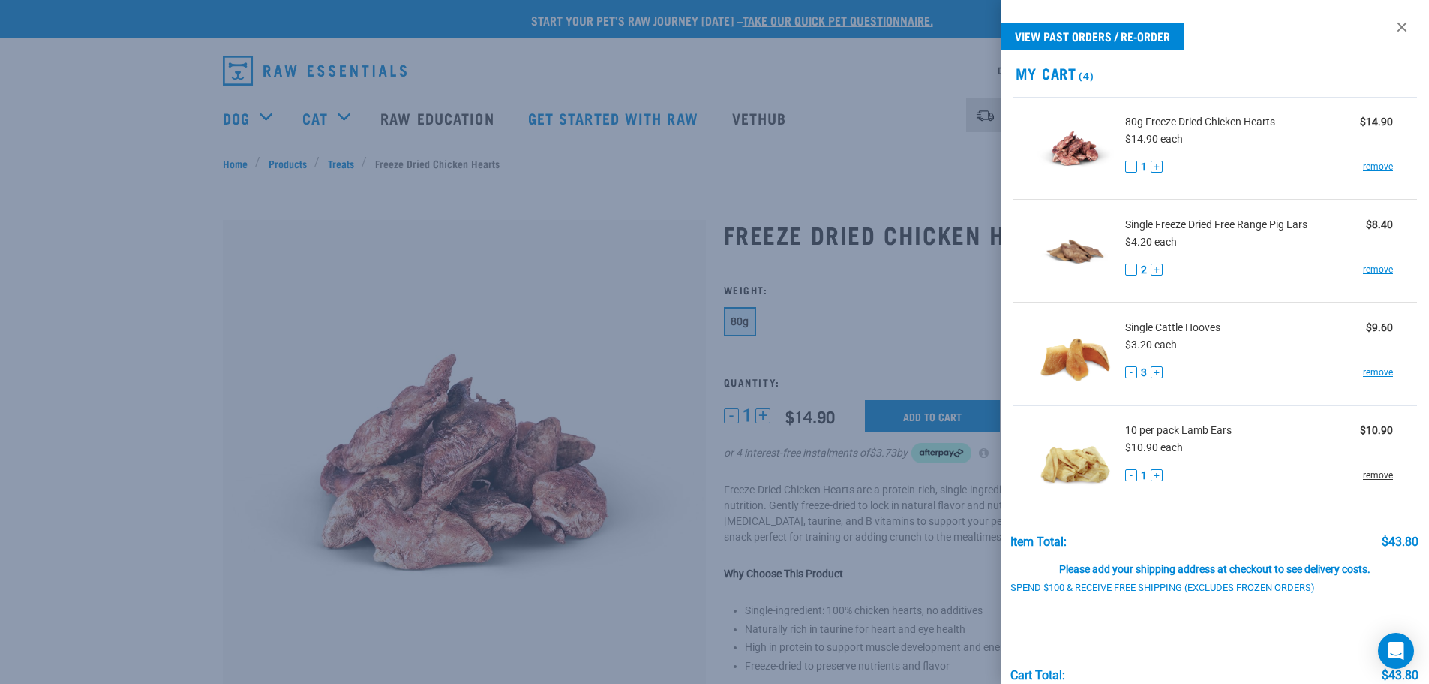
click at [1375, 478] on link "remove" at bounding box center [1378, 475] width 30 height 14
